Goal: Information Seeking & Learning: Stay updated

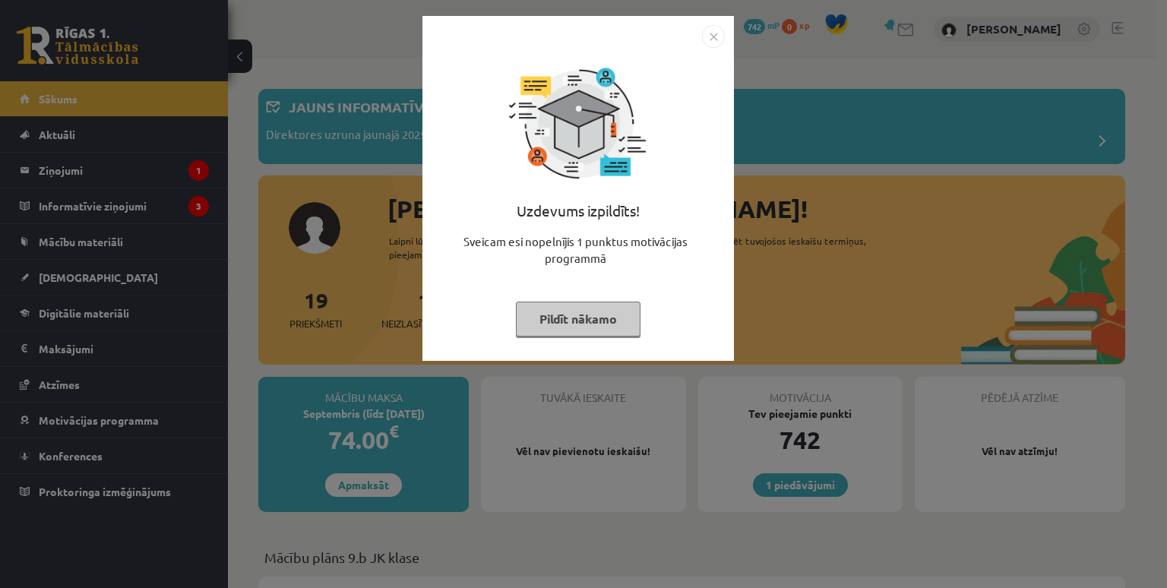
click at [586, 316] on button "Pildīt nākamo" at bounding box center [578, 319] width 125 height 35
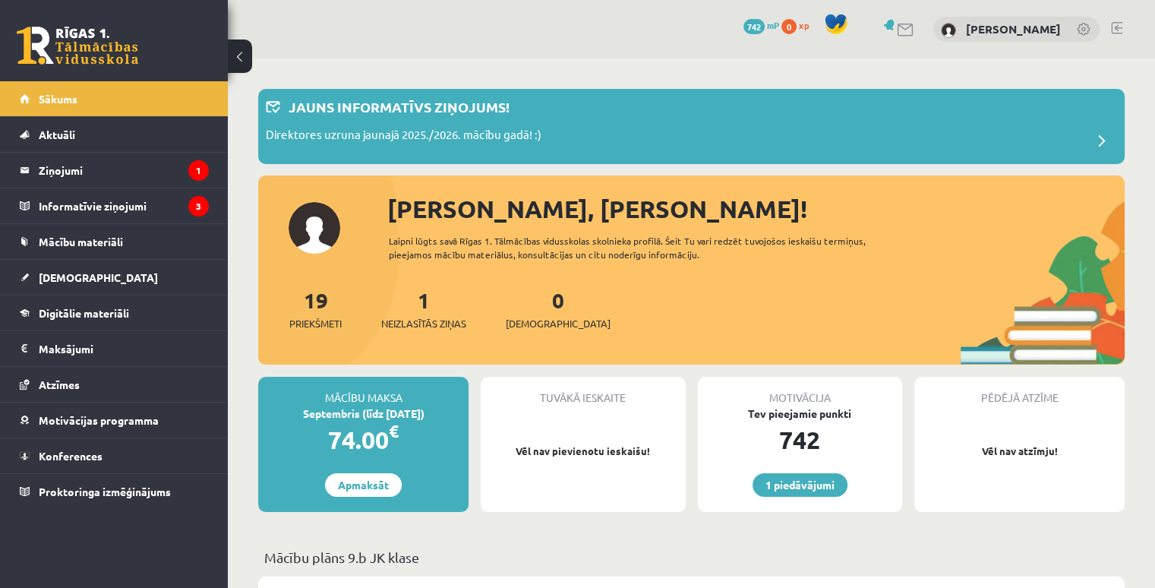
drag, startPoint x: 1157, startPoint y: 1, endPoint x: 766, endPoint y: 76, distance: 399.1
click at [74, 156] on legend "Ziņojumi 1" at bounding box center [124, 170] width 170 height 35
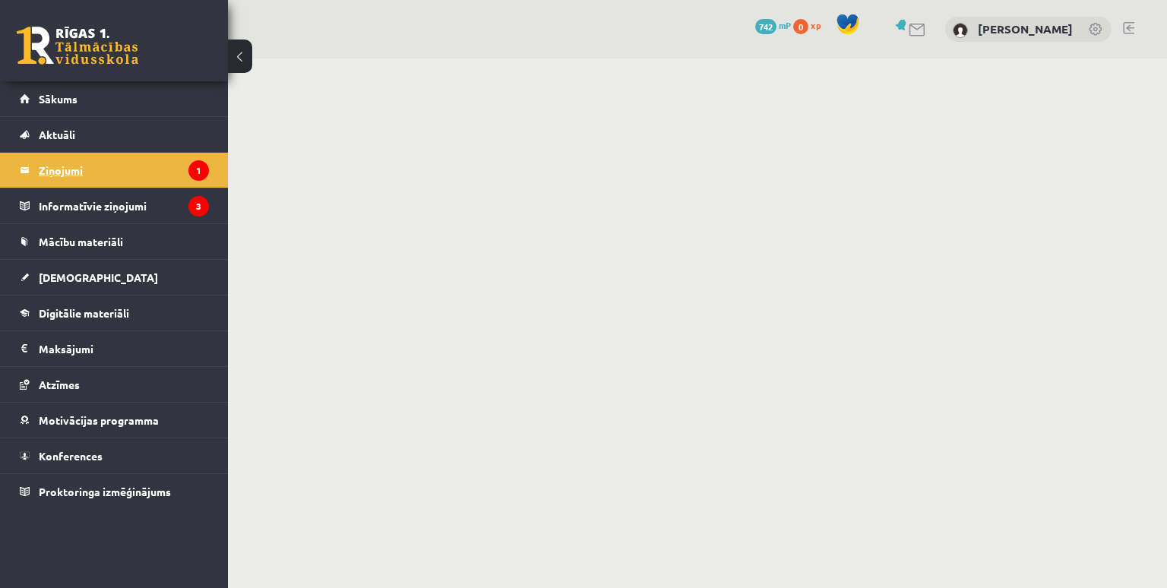
click at [67, 166] on legend "Ziņojumi 1" at bounding box center [124, 170] width 170 height 35
click at [245, 55] on button at bounding box center [240, 55] width 24 height 33
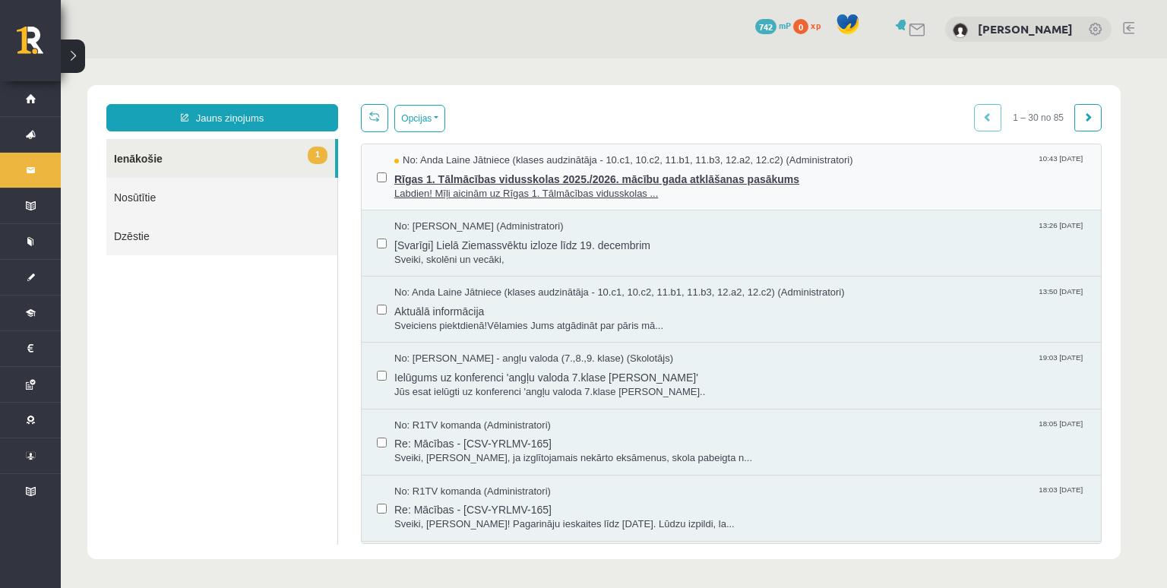
click at [538, 178] on span "Rīgas 1. Tālmācības vidusskolas 2025./2026. mācību gada atklāšanas pasākums" at bounding box center [739, 177] width 691 height 19
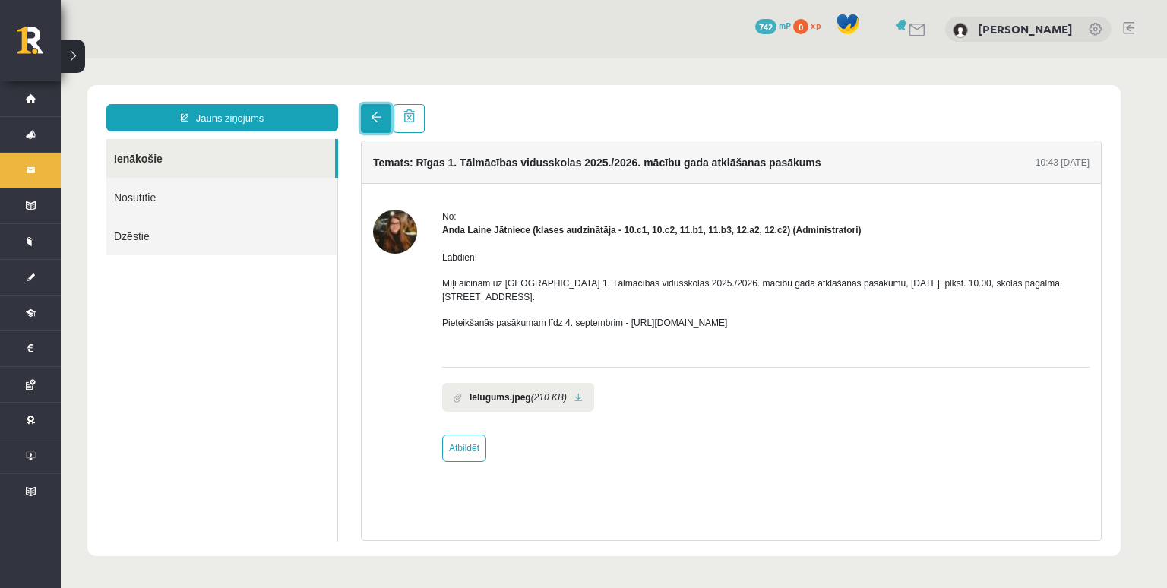
click at [377, 121] on span at bounding box center [376, 117] width 11 height 11
click at [74, 58] on button at bounding box center [73, 55] width 24 height 33
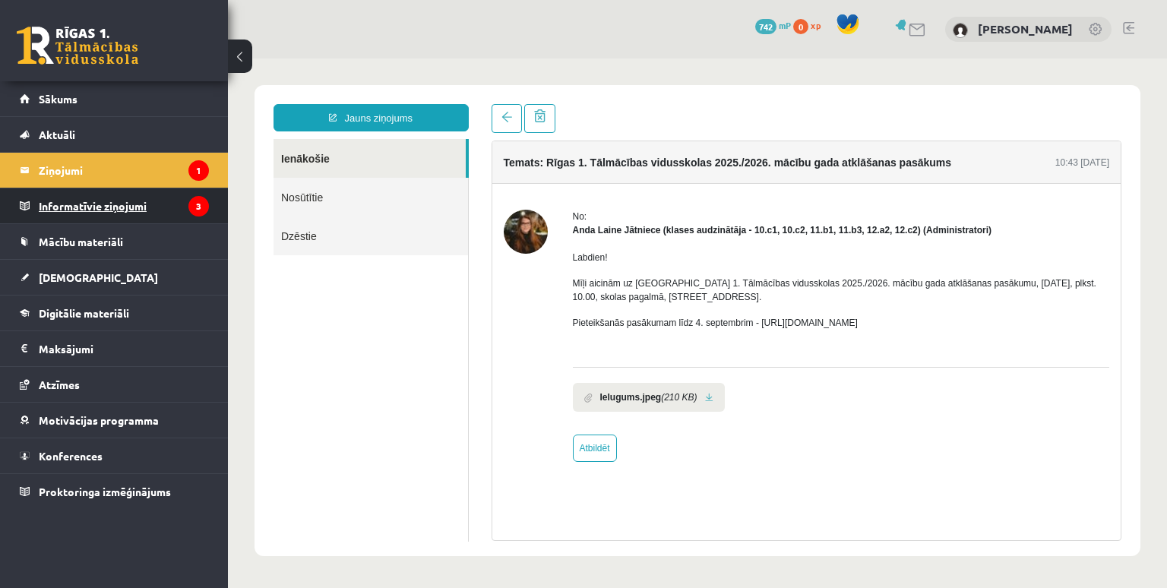
click at [70, 201] on legend "Informatīvie ziņojumi 3" at bounding box center [124, 205] width 170 height 35
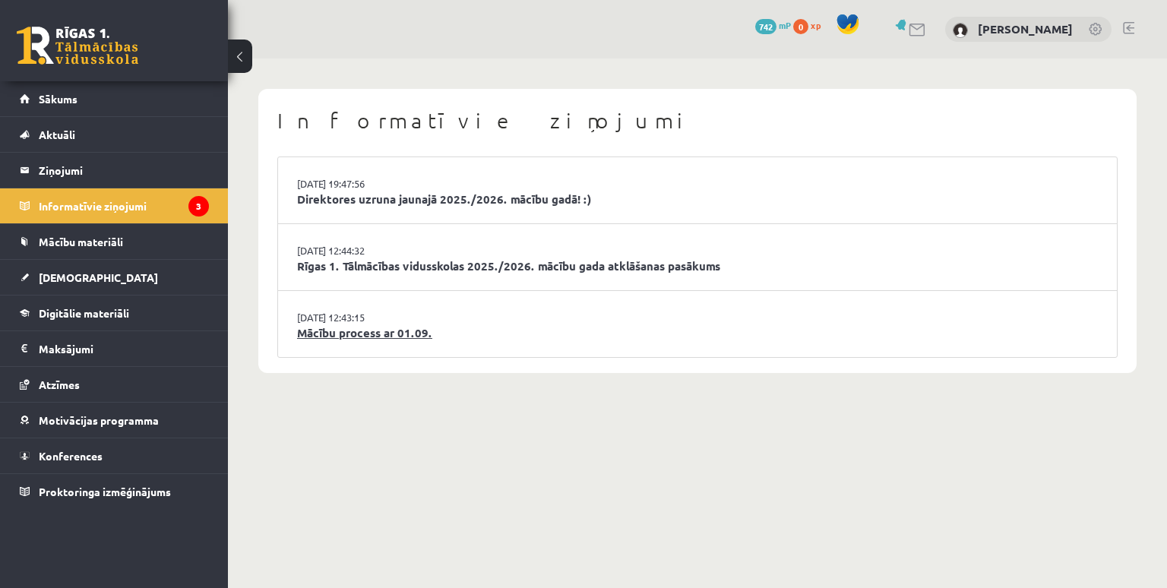
click at [358, 329] on link "Mācību process ar 01.09." at bounding box center [697, 332] width 801 height 17
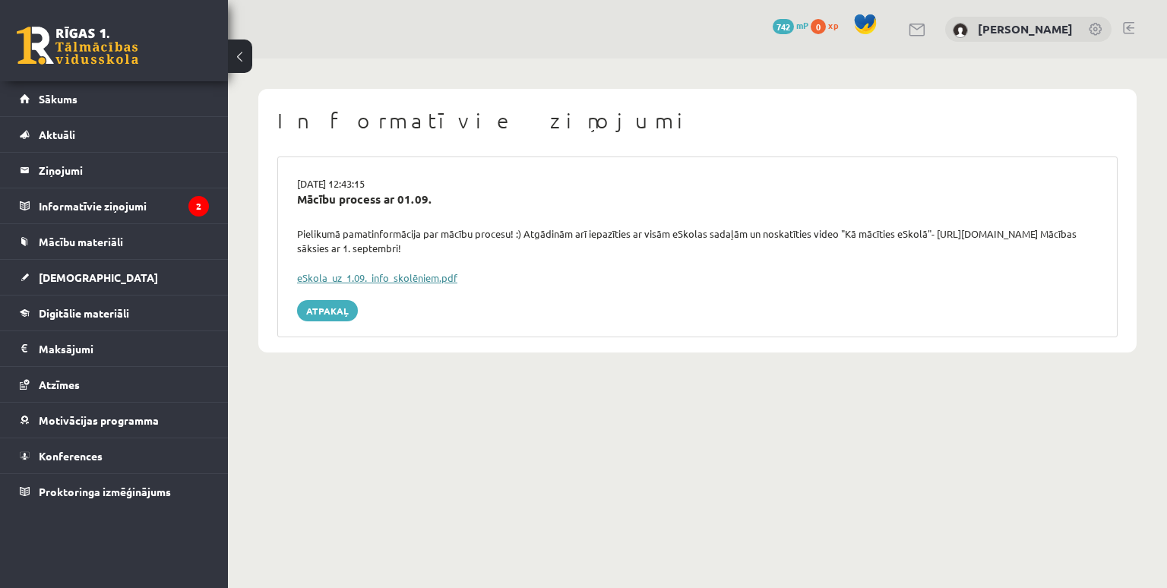
click at [377, 277] on link "eSkola_uz_1.09._info_skolēniem.pdf" at bounding box center [377, 277] width 160 height 13
click at [240, 56] on button at bounding box center [240, 55] width 24 height 33
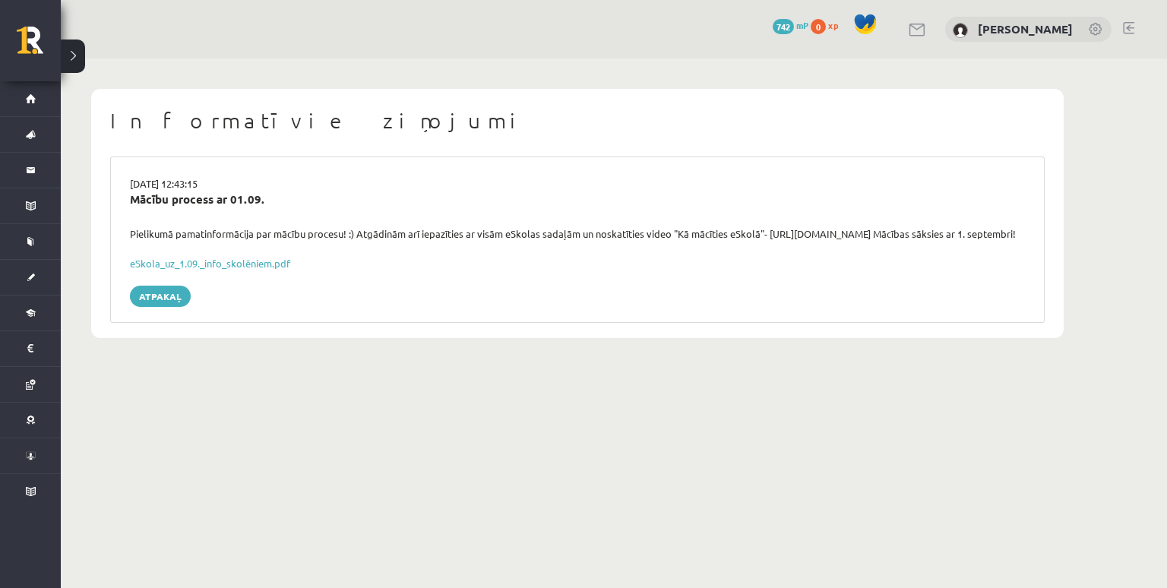
click at [64, 60] on button at bounding box center [73, 55] width 24 height 33
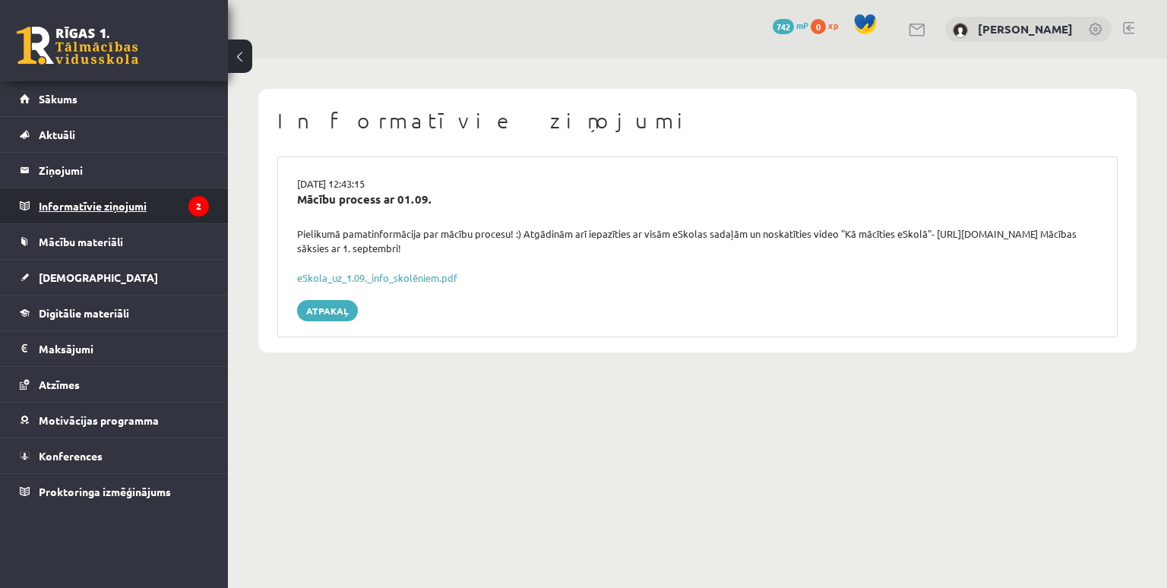
click at [67, 207] on legend "Informatīvie ziņojumi 2" at bounding box center [124, 205] width 170 height 35
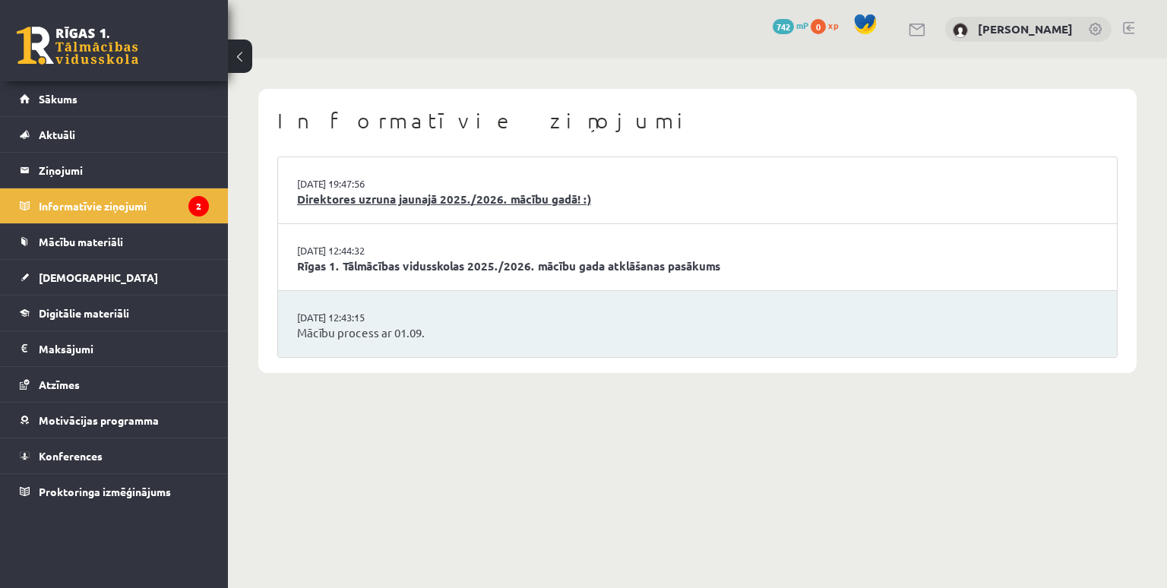
click at [380, 205] on link "Direktores uzruna jaunajā 2025./2026. mācību gadā! :)" at bounding box center [697, 199] width 801 height 17
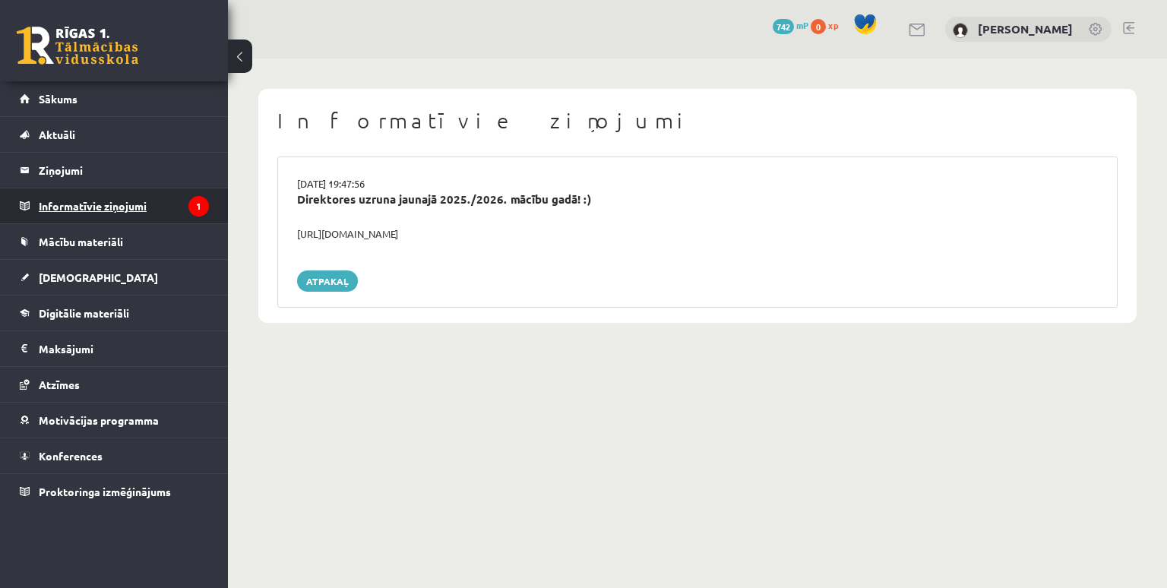
click at [161, 207] on legend "Informatīvie ziņojumi 1" at bounding box center [124, 205] width 170 height 35
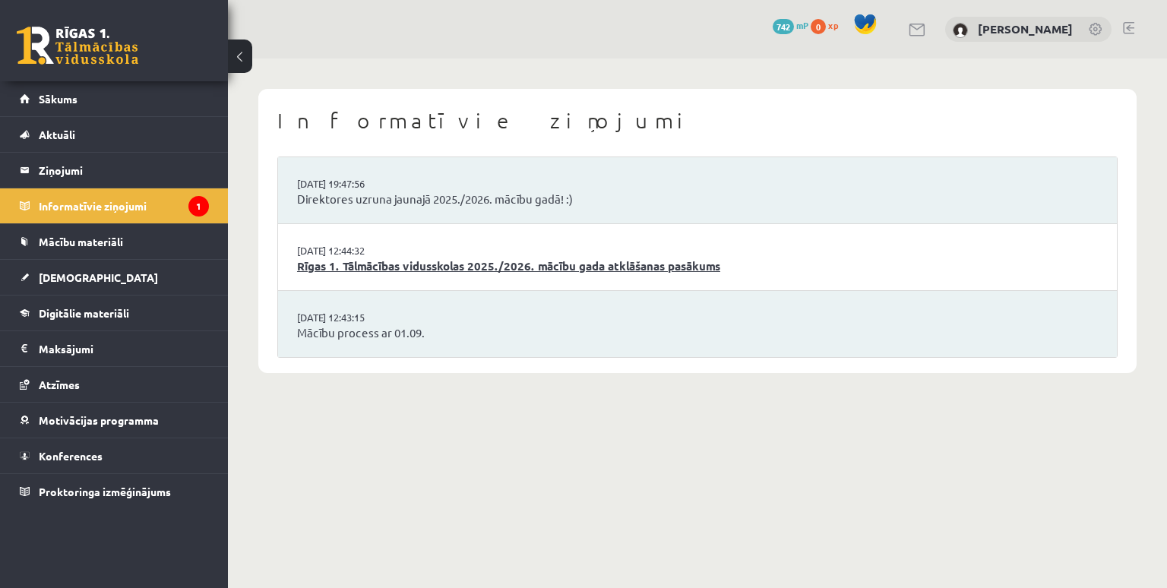
click at [352, 268] on link "Rīgas 1. Tālmācības vidusskolas 2025./2026. mācību gada atklāšanas pasākums" at bounding box center [697, 265] width 801 height 17
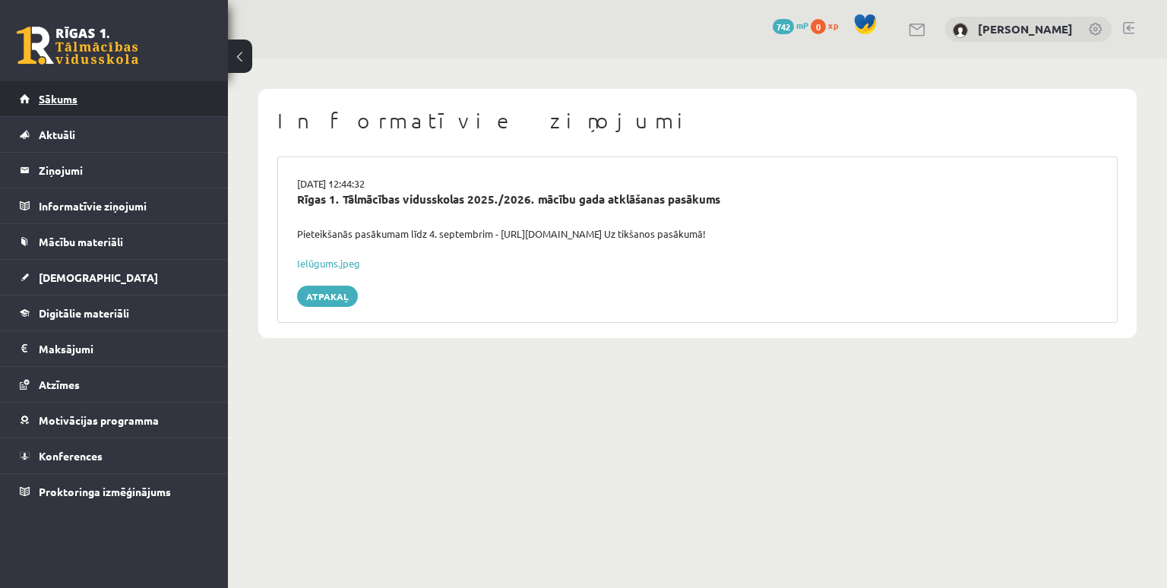
click at [51, 96] on span "Sākums" at bounding box center [58, 99] width 39 height 14
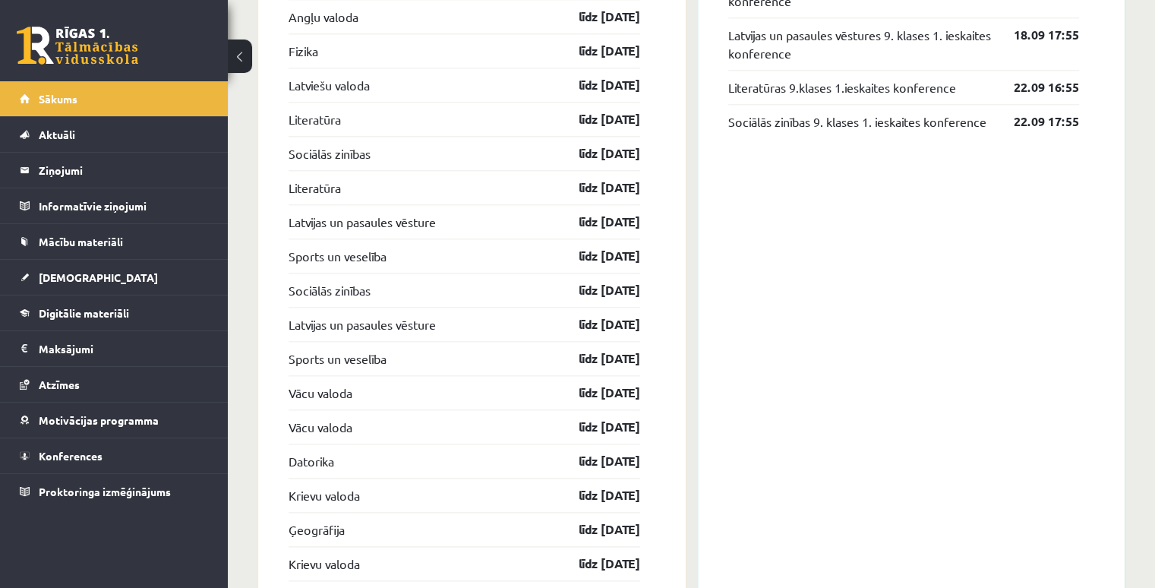
scroll to position [1753, 0]
click at [66, 81] on link "Sākums" at bounding box center [114, 98] width 189 height 35
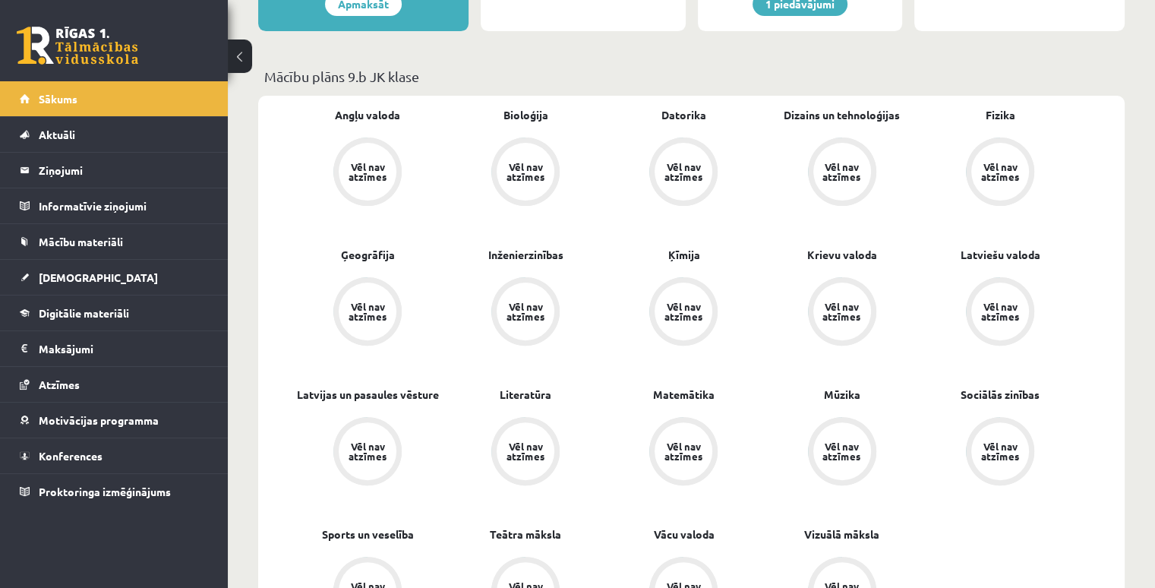
scroll to position [397, 0]
